Goal: Task Accomplishment & Management: Use online tool/utility

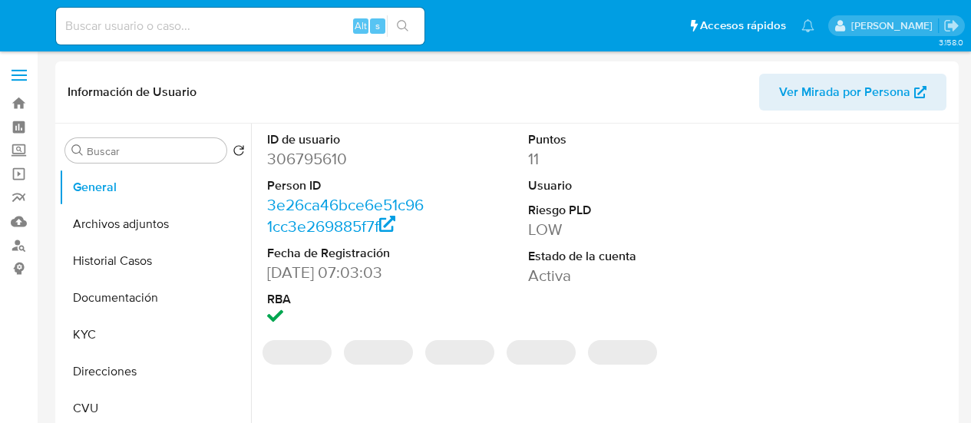
select select "10"
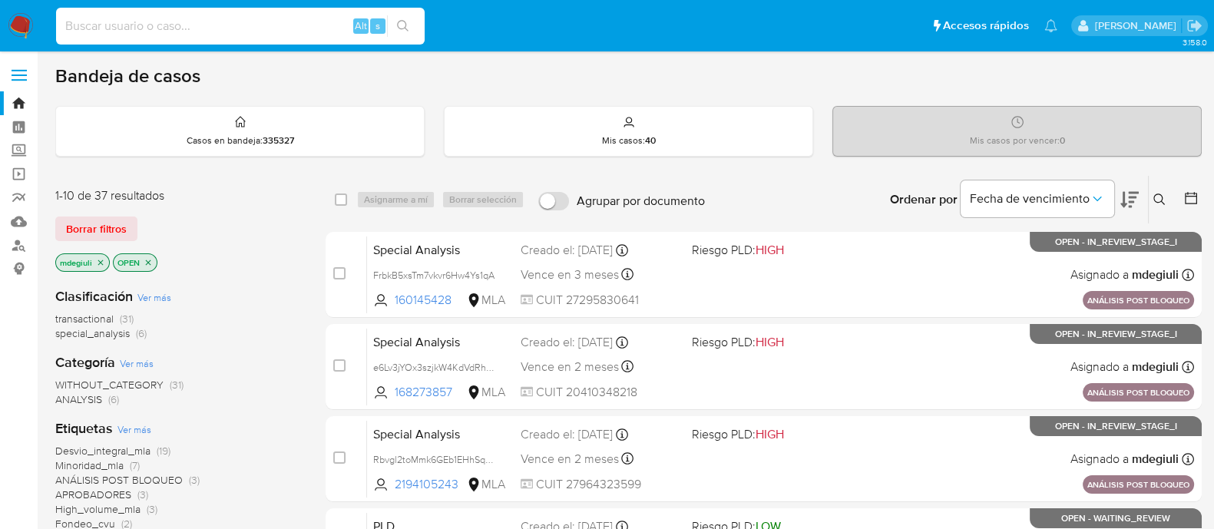
click at [262, 21] on input at bounding box center [240, 26] width 368 height 20
paste input "115190376"
type input "115190376"
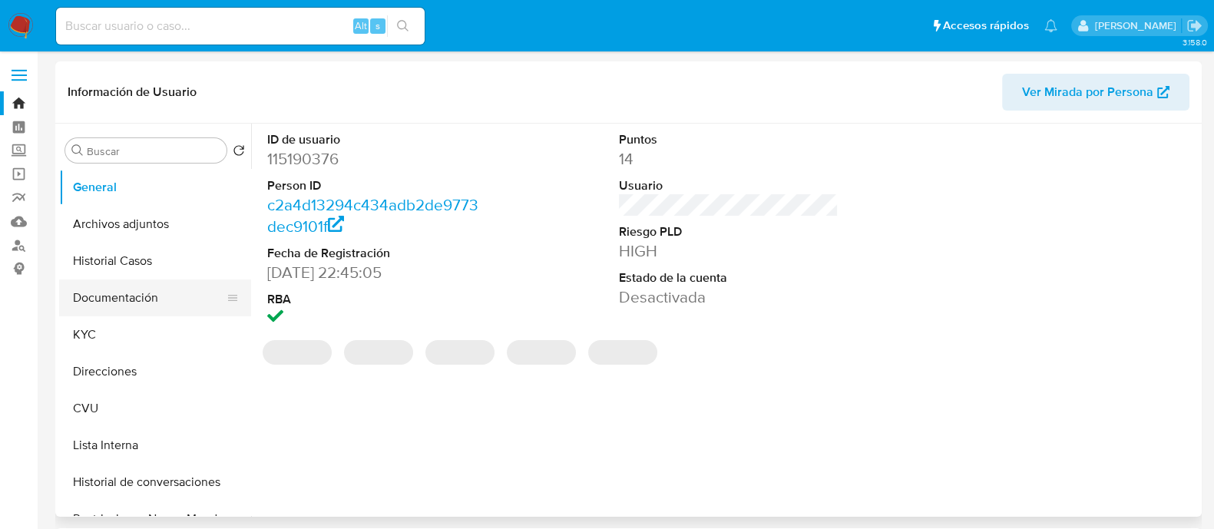
select select "10"
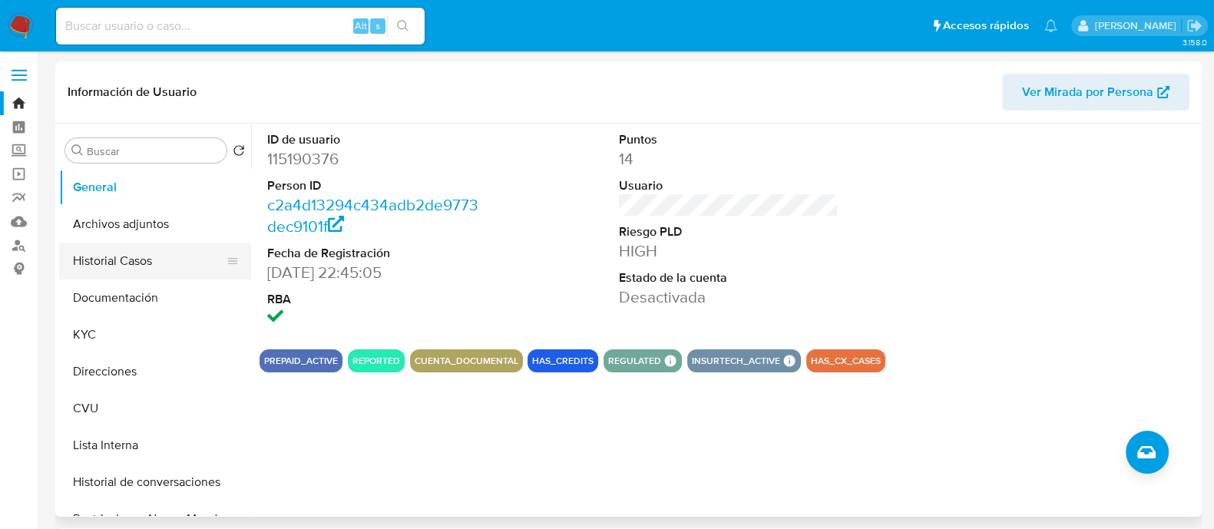
click at [163, 262] on button "Historial Casos" at bounding box center [149, 261] width 180 height 37
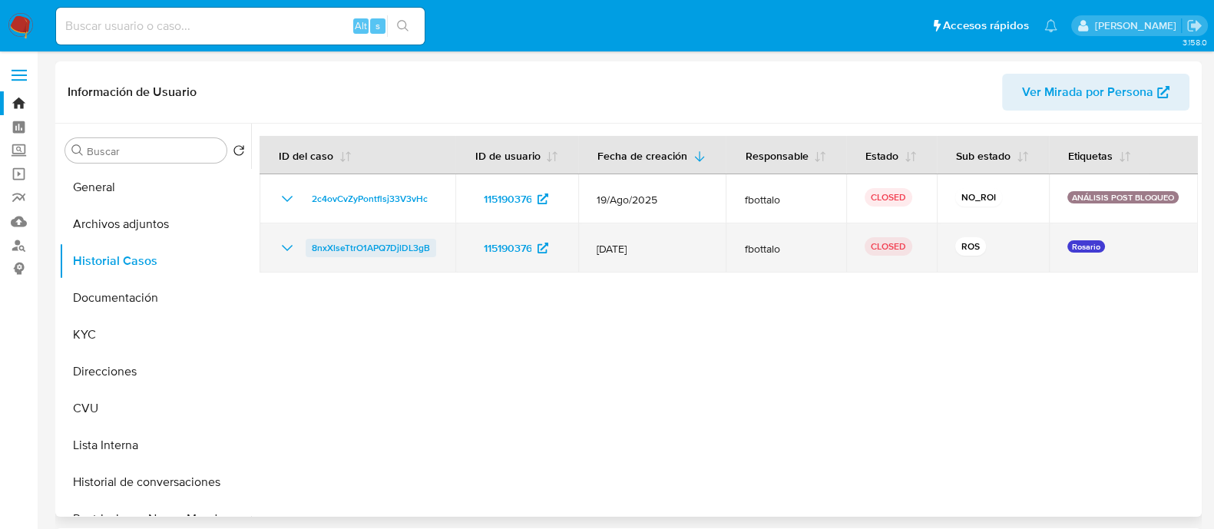
click at [372, 242] on span "8nxXlseTtrO1APQ7DjlDL3gB" at bounding box center [371, 248] width 118 height 18
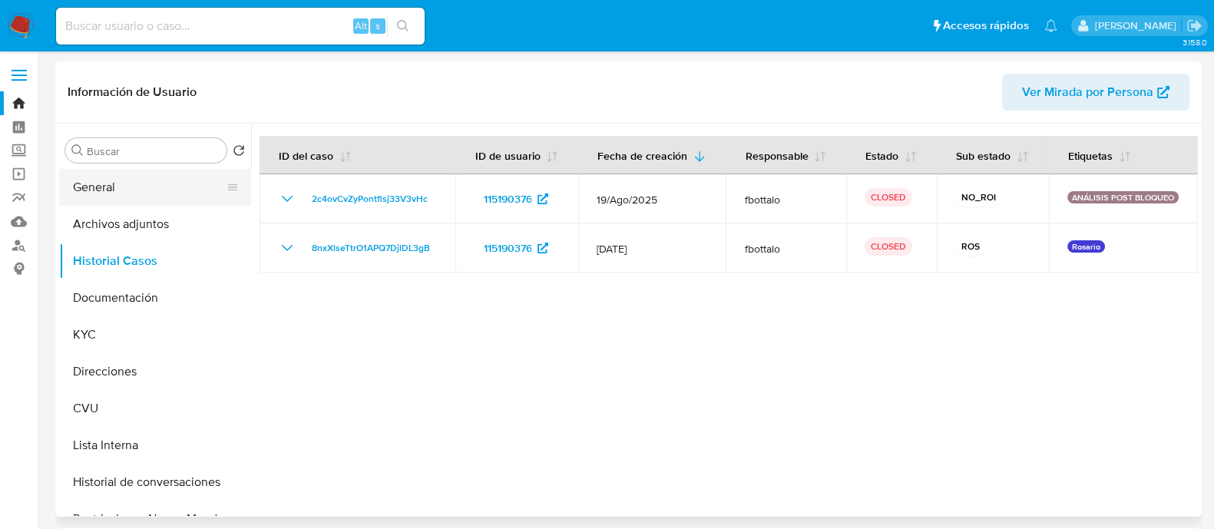
click at [123, 183] on button "General" at bounding box center [149, 187] width 180 height 37
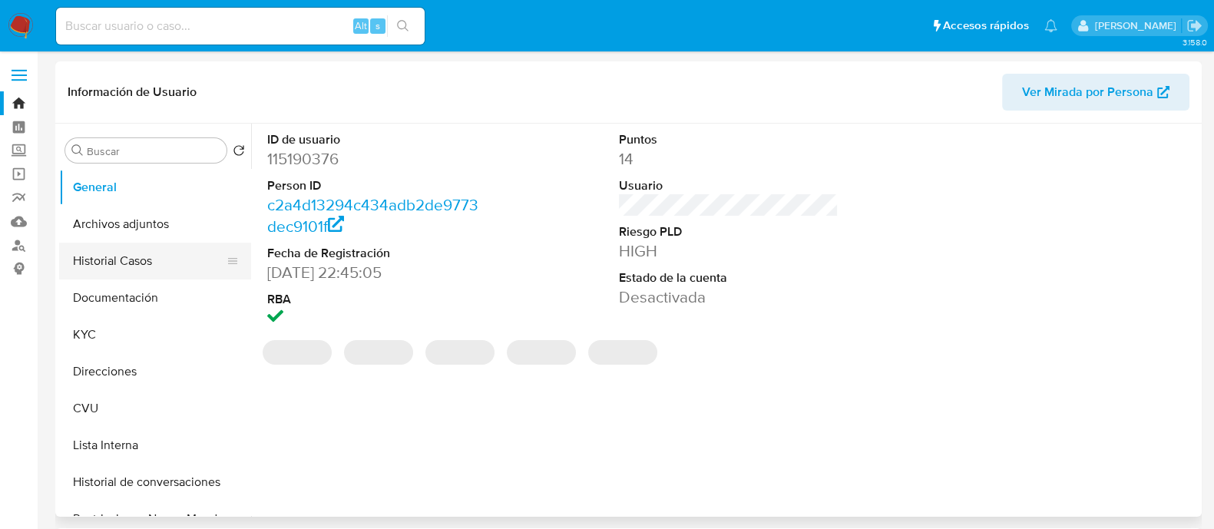
click at [134, 263] on button "Historial Casos" at bounding box center [149, 261] width 180 height 37
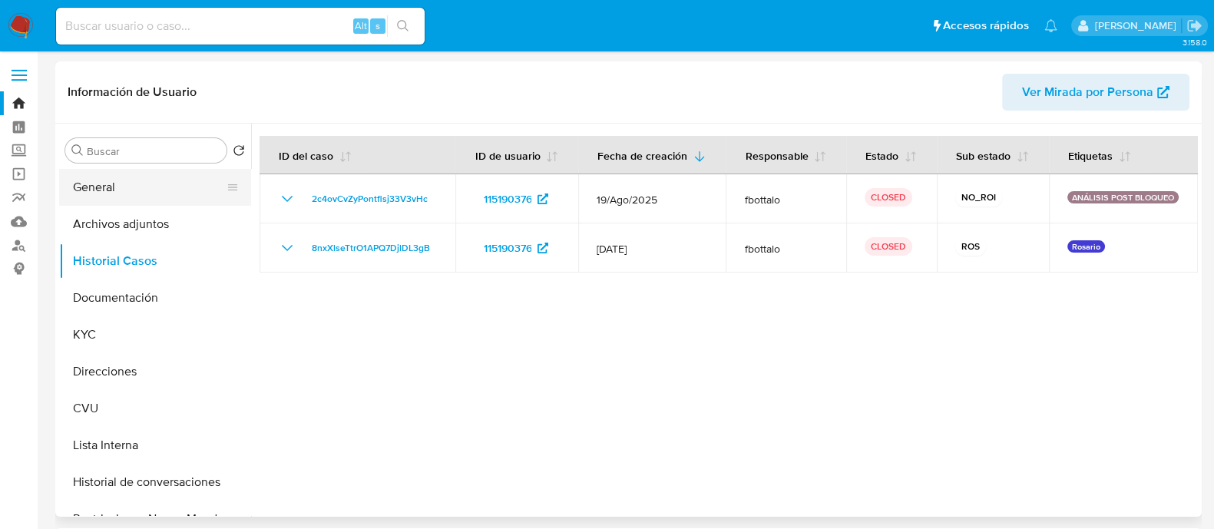
click at [131, 178] on button "General" at bounding box center [149, 187] width 180 height 37
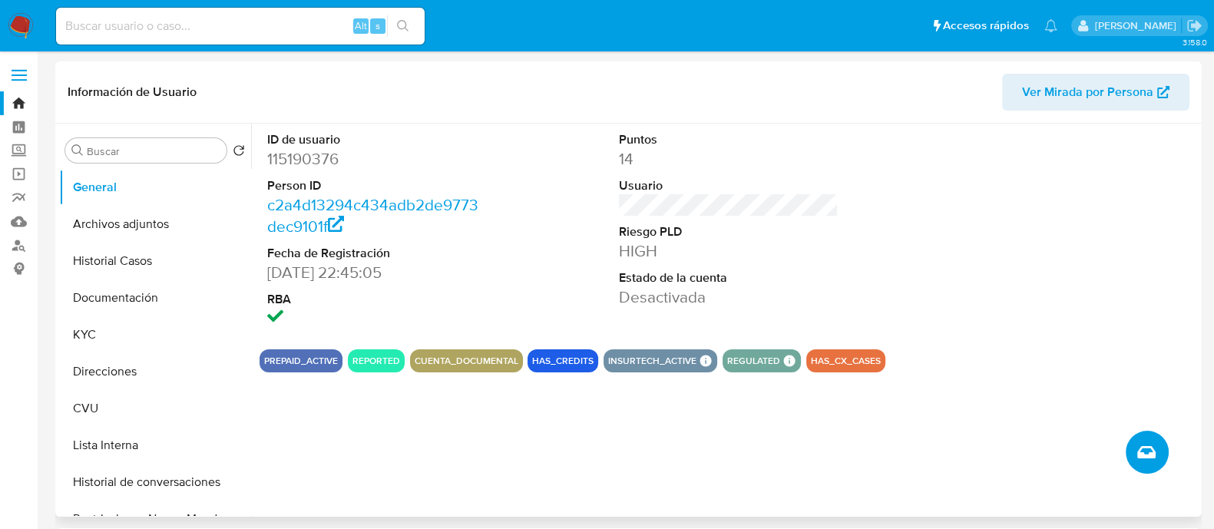
click at [1146, 454] on icon "Crear caso manual" at bounding box center [1146, 452] width 18 height 12
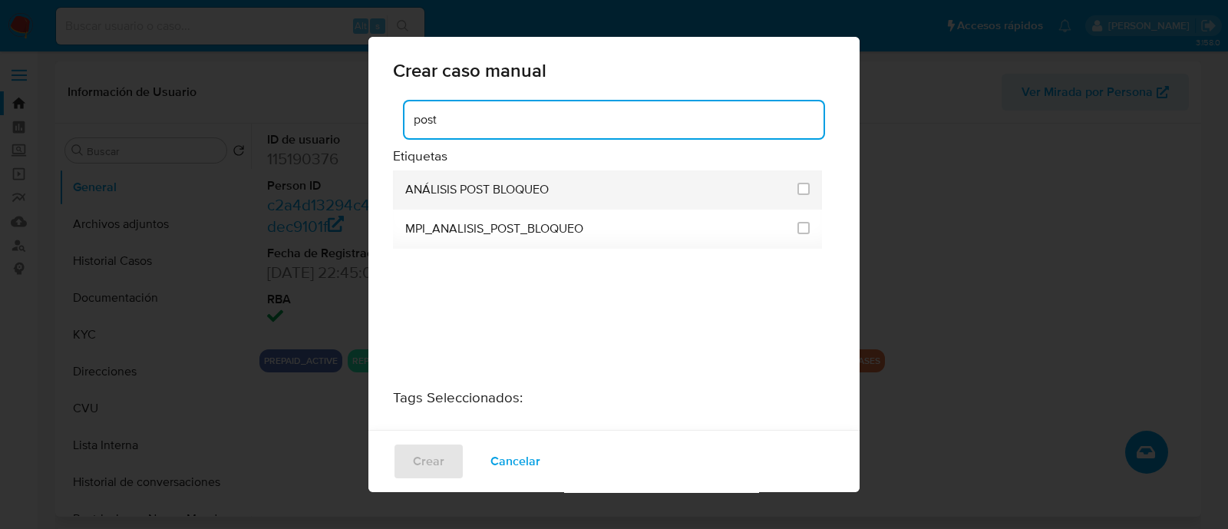
type input "post"
click at [563, 190] on div "ANÁLISIS POST BLOQUEO" at bounding box center [596, 189] width 383 height 39
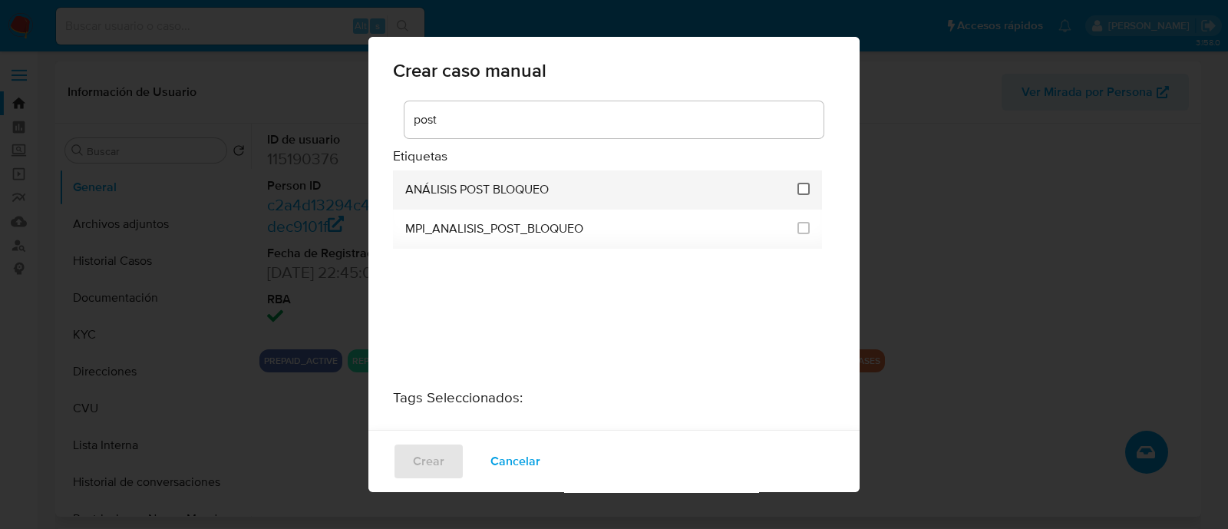
click at [801, 190] on input "3249" at bounding box center [804, 189] width 12 height 12
checkbox input "true"
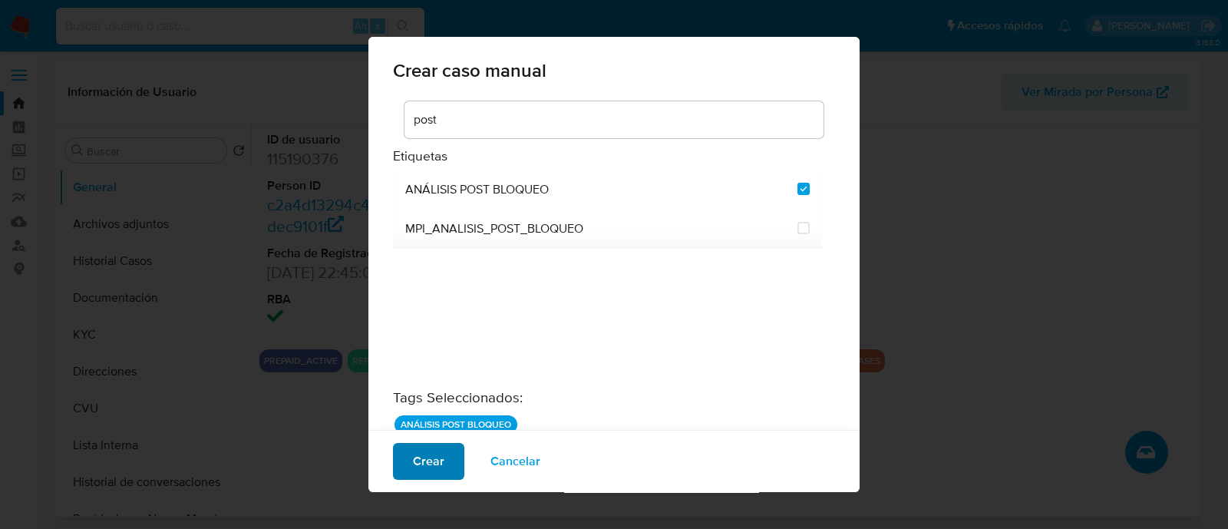
click at [422, 460] on span "Crear" at bounding box center [428, 461] width 31 height 34
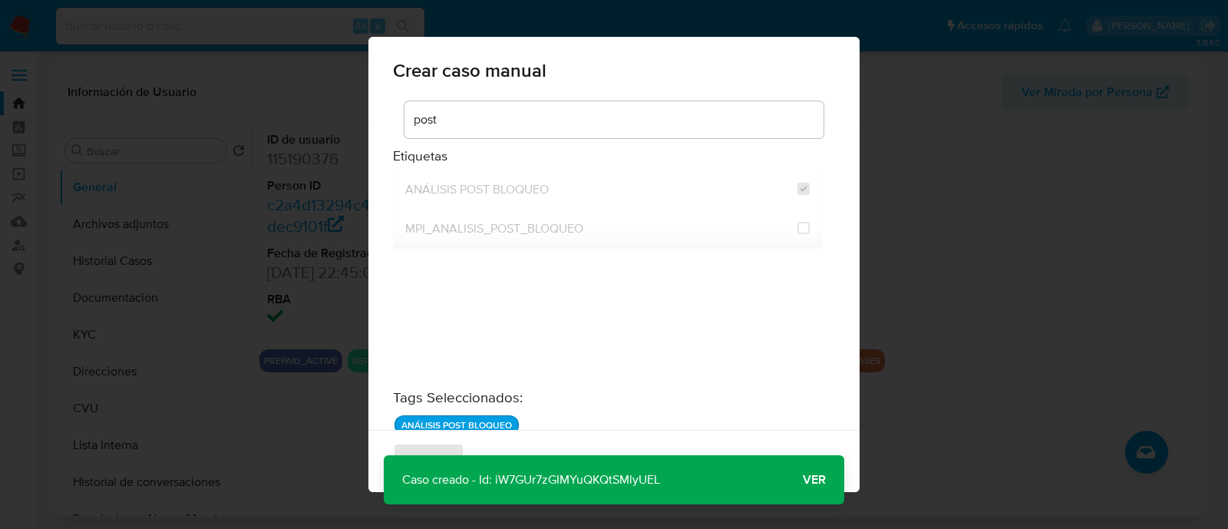
click at [814, 480] on span "Ver" at bounding box center [814, 480] width 23 height 0
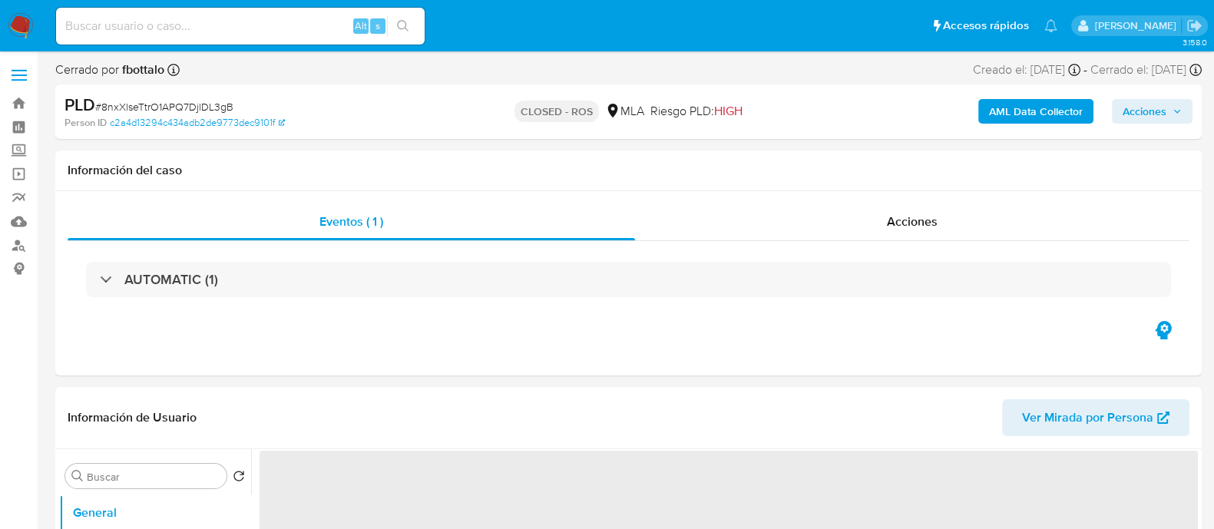
select select "10"
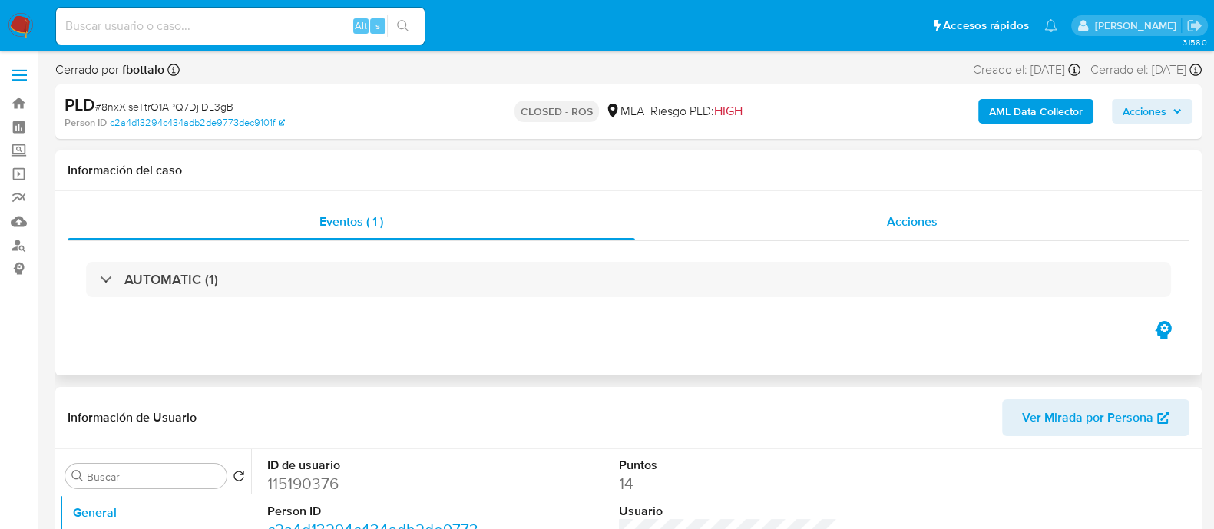
click at [874, 236] on div "Acciones" at bounding box center [912, 221] width 554 height 37
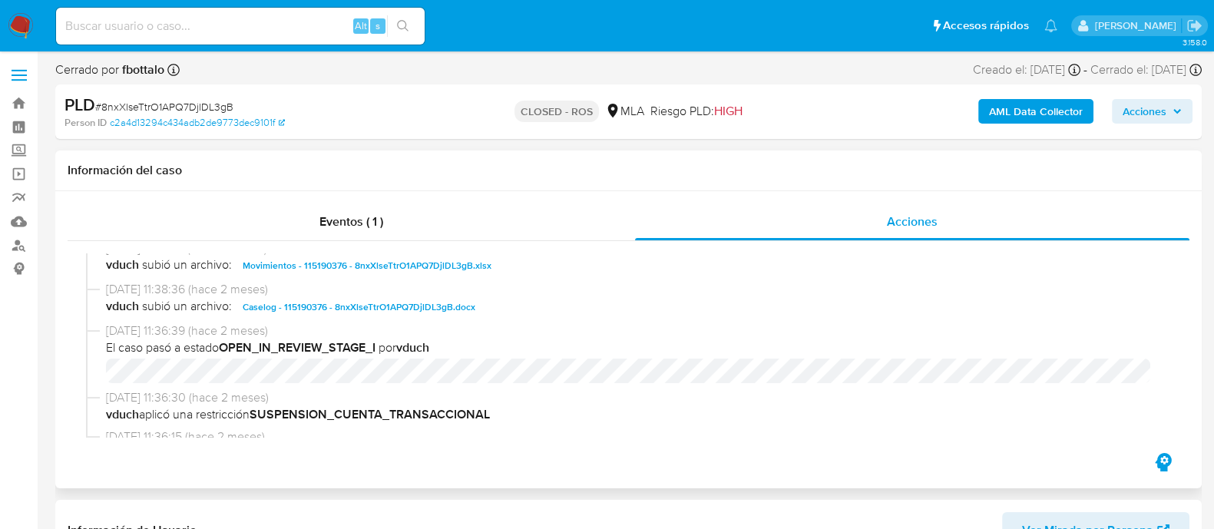
scroll to position [767, 0]
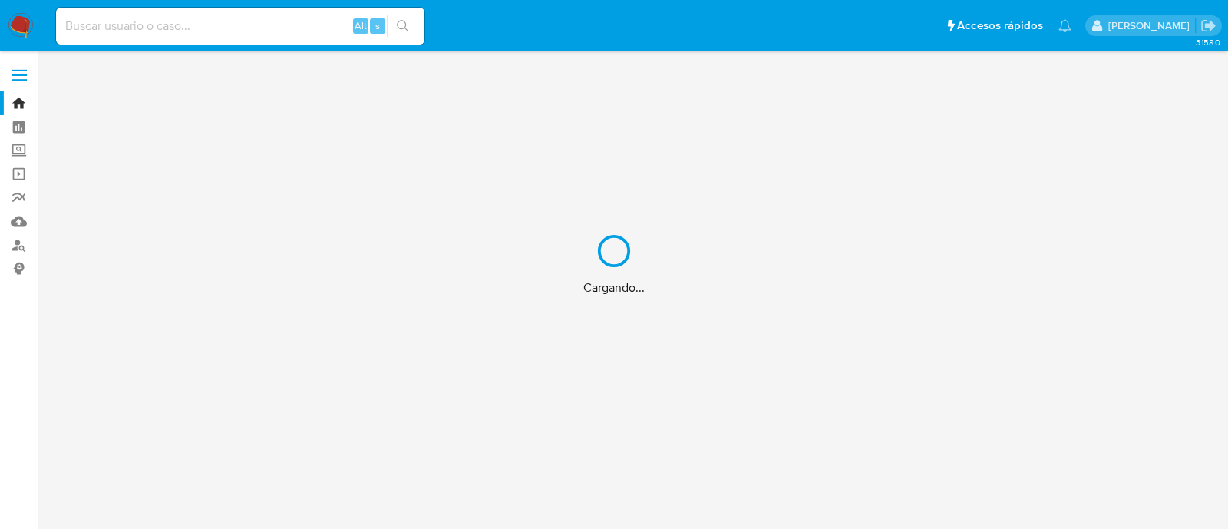
click at [203, 31] on div "Cargando..." at bounding box center [614, 264] width 1228 height 529
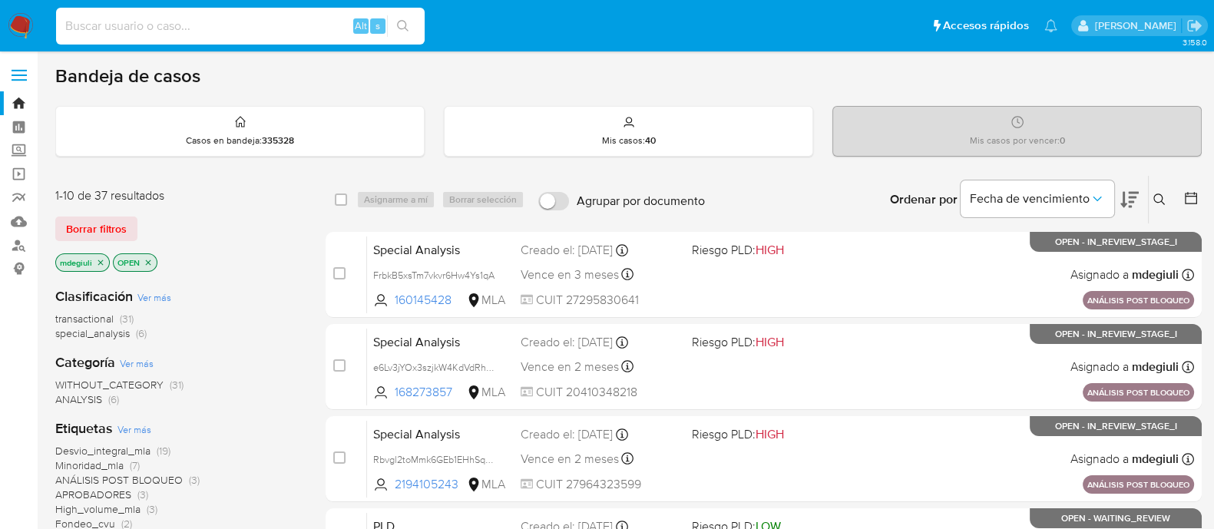
drag, startPoint x: 203, startPoint y: 31, endPoint x: 193, endPoint y: 30, distance: 10.0
click at [193, 30] on input at bounding box center [240, 26] width 368 height 20
paste input "R5R80vZxMx9Sy8hMxLfYXodv"
type input "R5R80vZxMx9Sy8hMxLfYXodv"
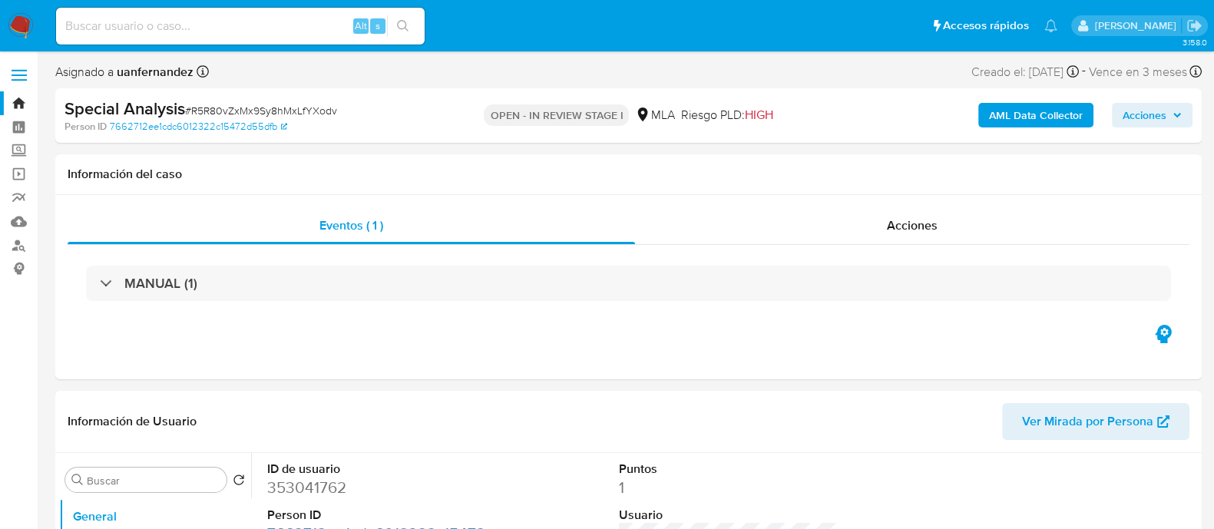
select select "10"
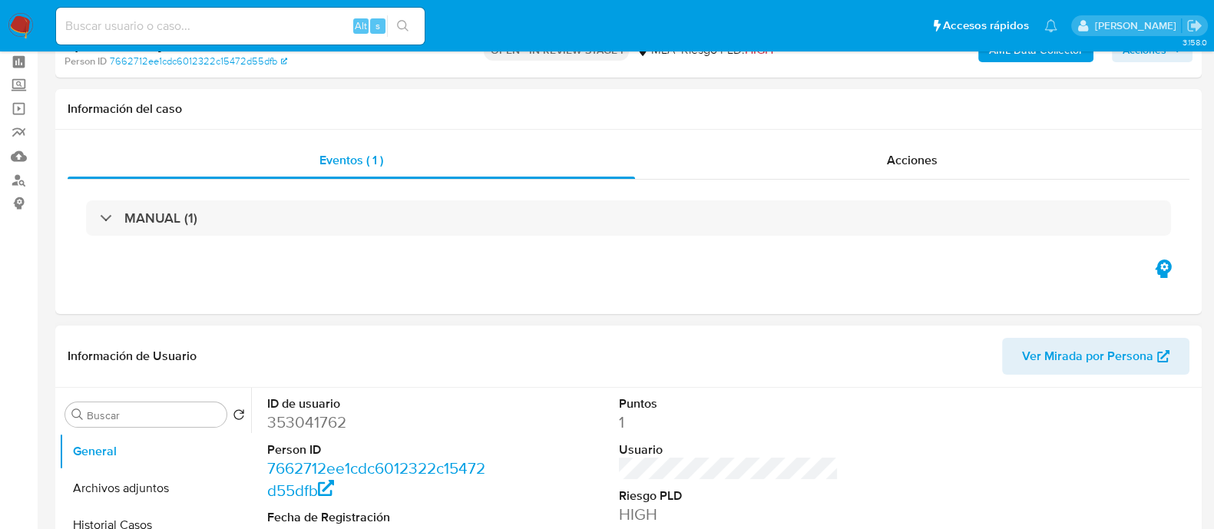
scroll to position [95, 0]
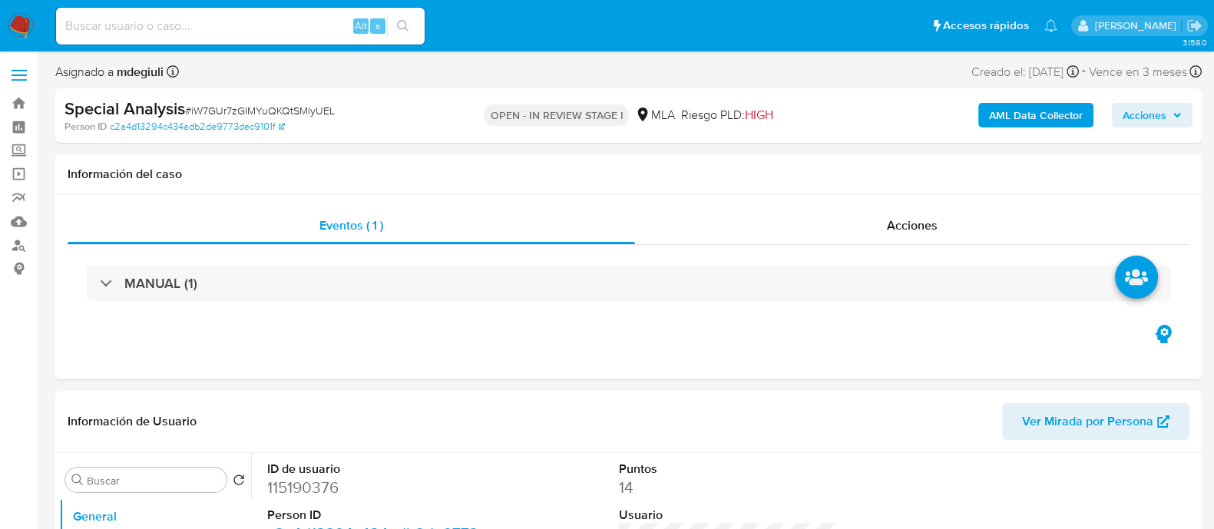
click at [296, 105] on span "# iW7GUr7zGIMYuQKQtSMlyUEL" at bounding box center [260, 110] width 150 height 15
select select "10"
copy span "iW7GUr7zGIMYuQKQtSMlyUEL"
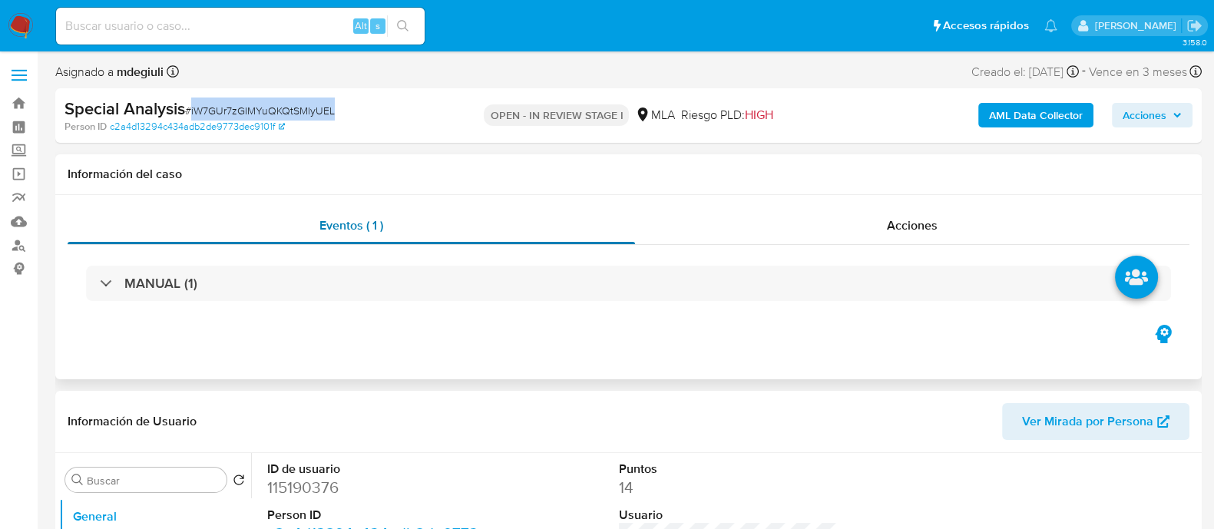
copy span "iW7GUr7zGIMYuQKQtSMlyUEL"
